Goal: Task Accomplishment & Management: Use online tool/utility

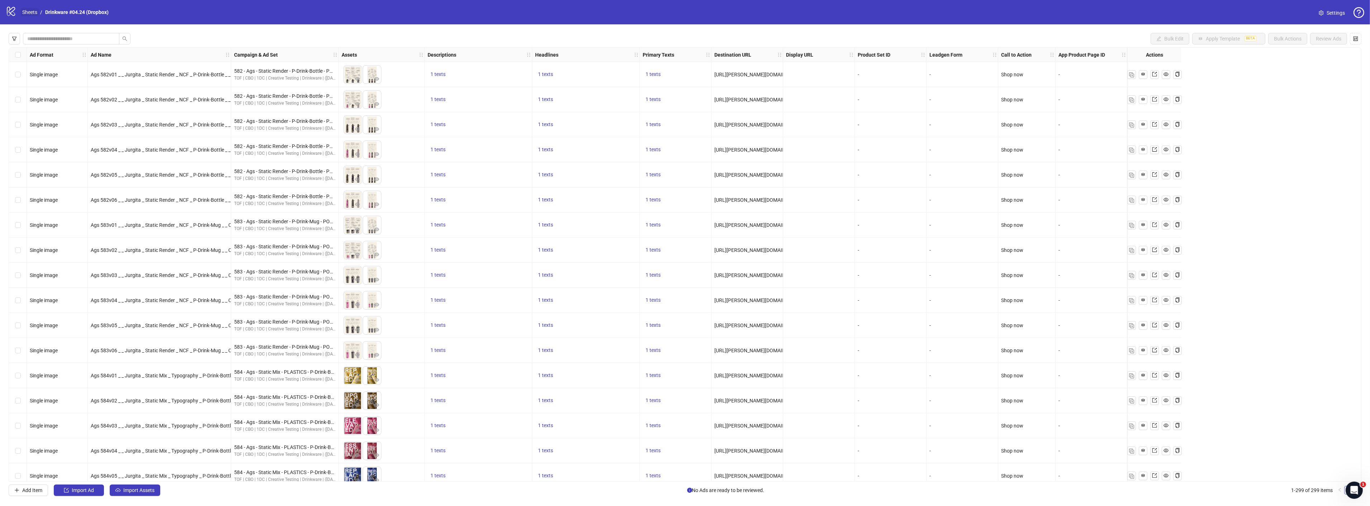
click at [33, 11] on link "Sheets" at bounding box center [30, 12] width 18 height 8
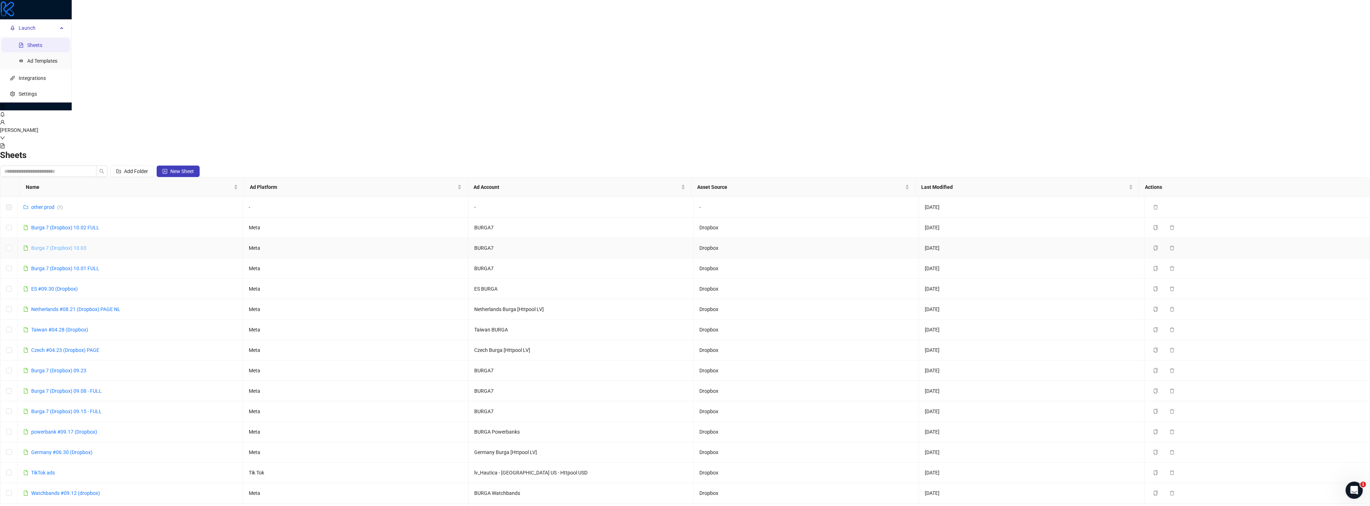
click at [86, 245] on link "Burga 7 (Dropbox) 10.03" at bounding box center [58, 248] width 55 height 6
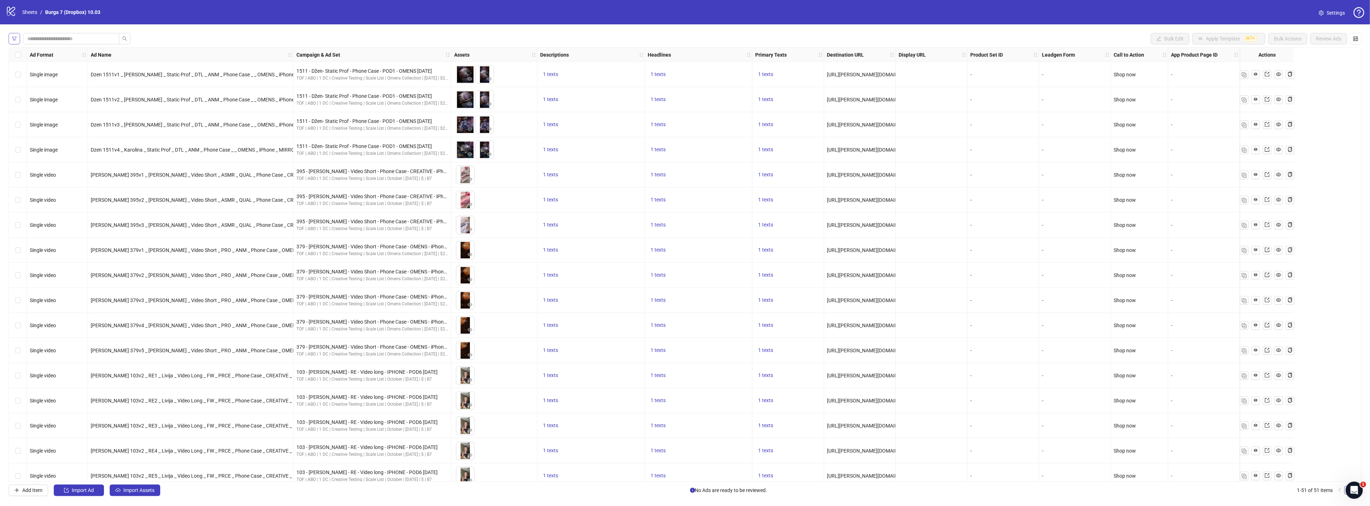
click at [13, 38] on icon "filter" at bounding box center [14, 39] width 4 height 4
click at [46, 136] on div at bounding box center [81, 139] width 122 height 10
click at [48, 153] on div "Draft" at bounding box center [84, 153] width 120 height 8
click at [118, 187] on div "AdSets Filter by AdSet(s) AdFormat Filter by AdFormat(s) Status Draft Draft Las…" at bounding box center [84, 127] width 143 height 132
click at [134, 185] on button "Apply" at bounding box center [141, 182] width 18 height 9
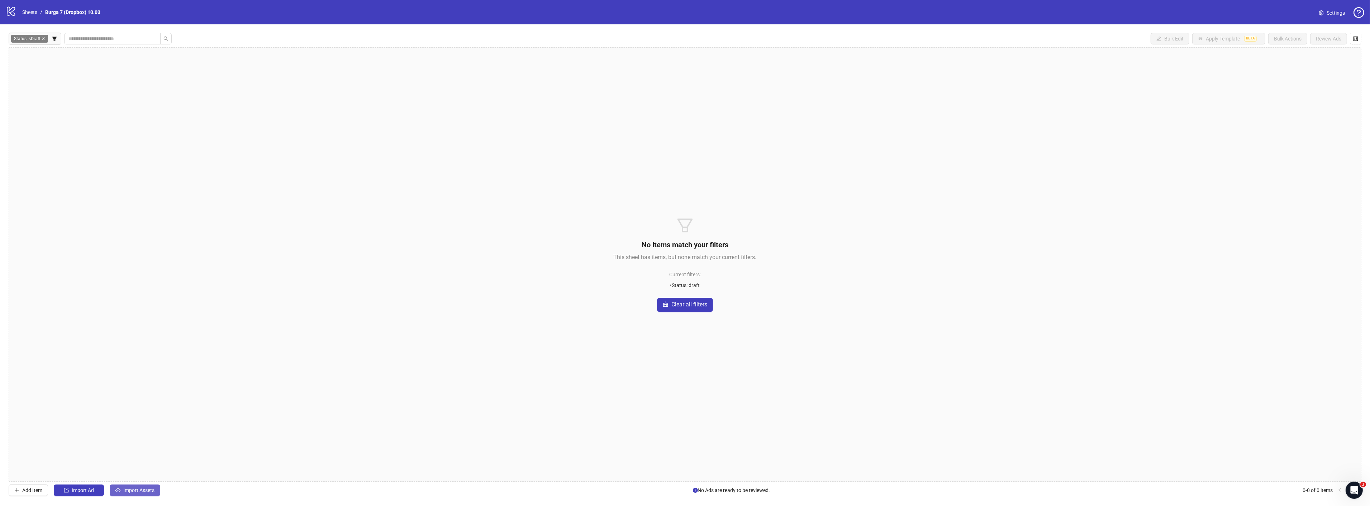
click at [152, 489] on span "Import Assets" at bounding box center [138, 490] width 31 height 6
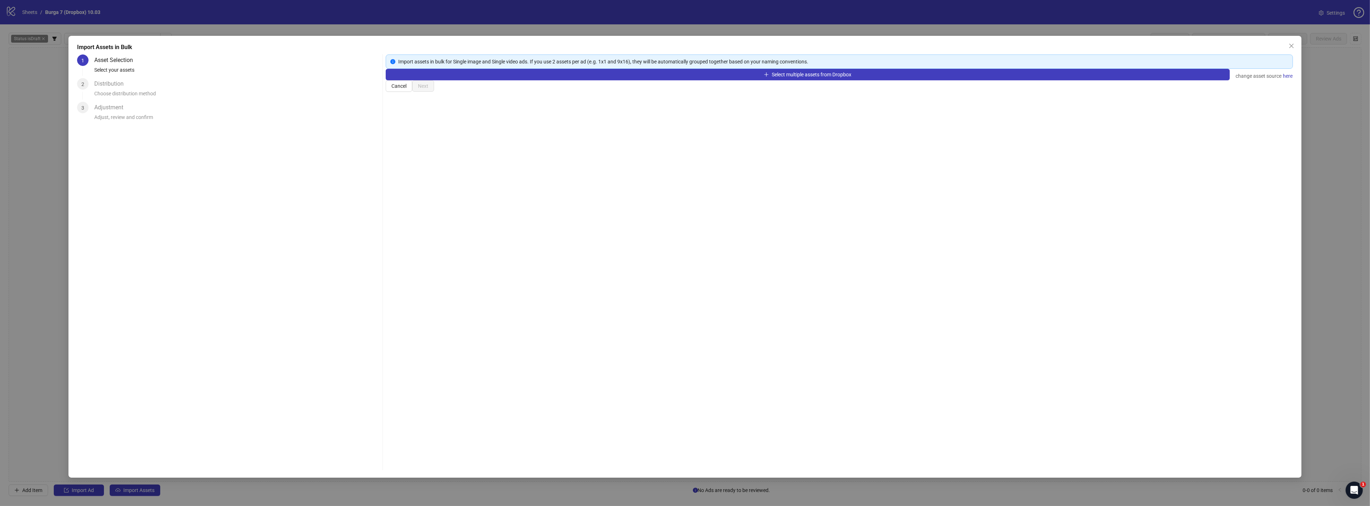
click at [840, 80] on div "Select multiple assets from Dropbox change asset source here" at bounding box center [839, 74] width 907 height 11
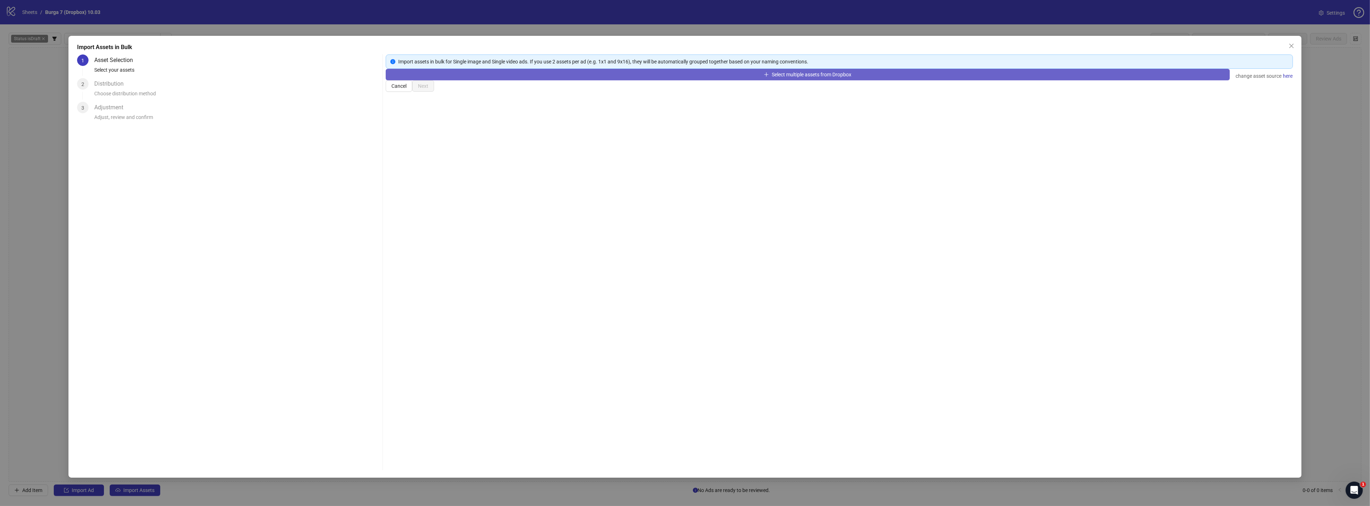
click at [844, 77] on span "Select multiple assets from Dropbox" at bounding box center [812, 75] width 80 height 6
click at [525, 80] on button "Select multiple assets from Dropbox" at bounding box center [808, 74] width 844 height 11
click at [665, 80] on button "Select multiple assets from Dropbox" at bounding box center [808, 74] width 844 height 11
click at [850, 77] on span "Select multiple assets from Dropbox" at bounding box center [812, 75] width 80 height 6
